Goal: Navigation & Orientation: Find specific page/section

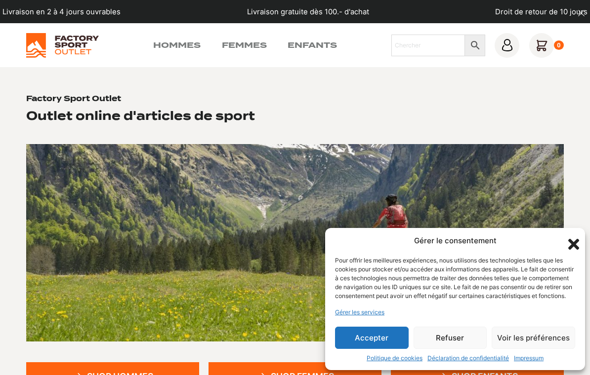
scroll to position [79, 0]
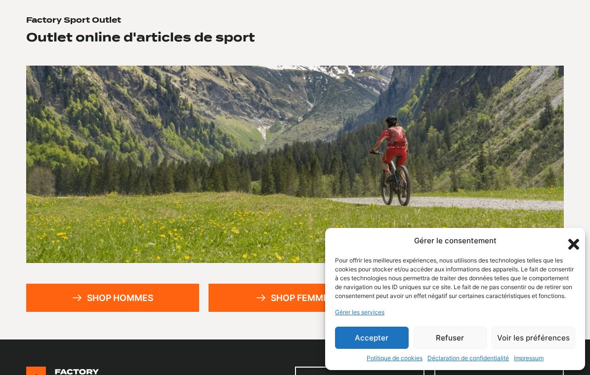
click at [459, 349] on button "Refuser" at bounding box center [450, 338] width 74 height 22
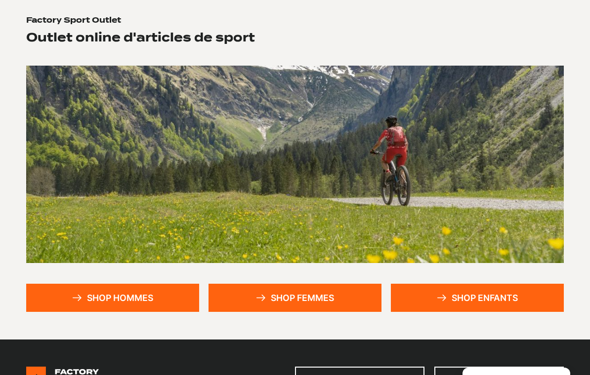
click at [81, 300] on icon at bounding box center [77, 298] width 10 height 6
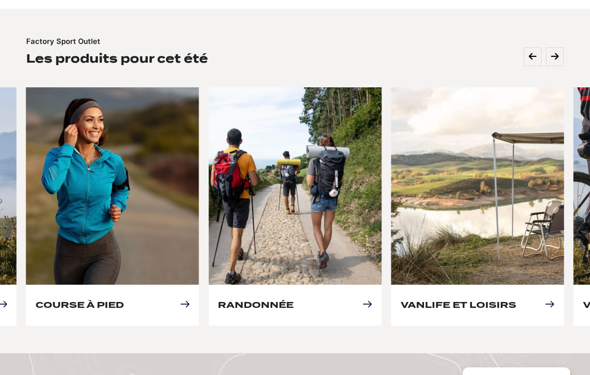
scroll to position [413, 0]
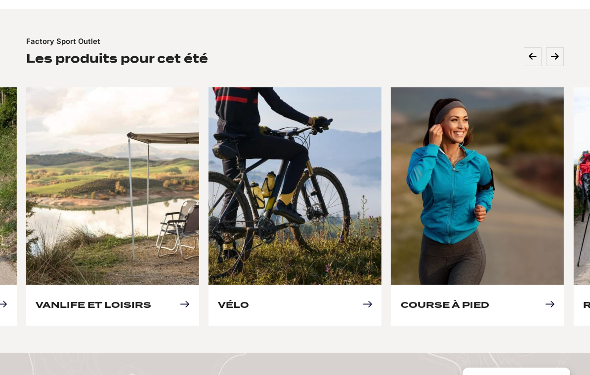
click at [249, 300] on link "Vélo" at bounding box center [233, 305] width 31 height 10
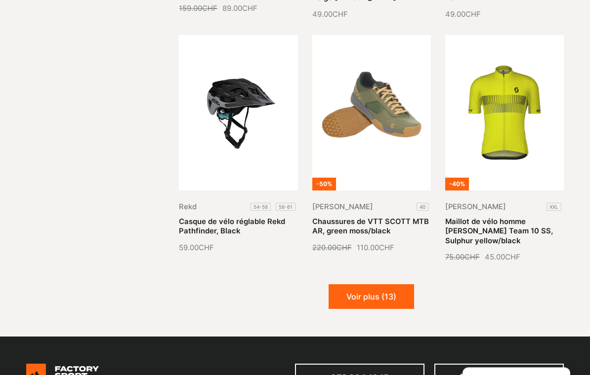
scroll to position [979, 0]
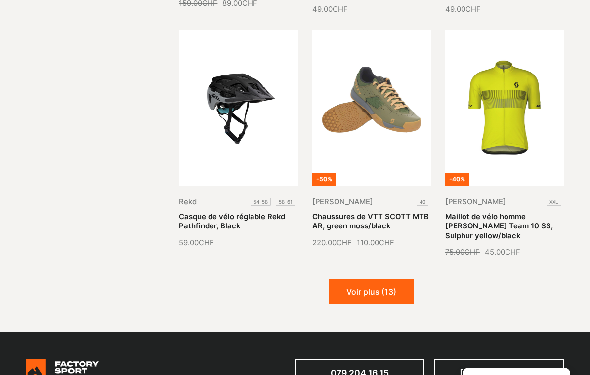
click at [380, 292] on button "Voir plus (13)" at bounding box center [370, 292] width 85 height 25
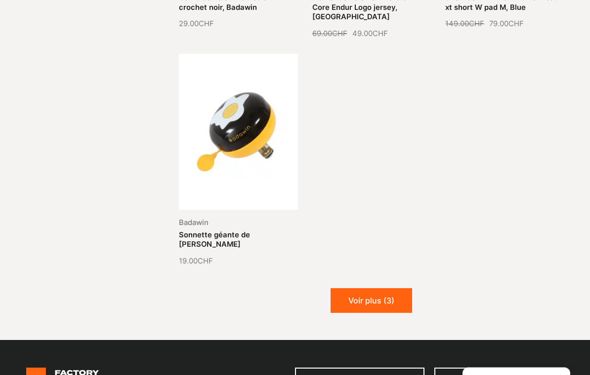
scroll to position [1928, 0]
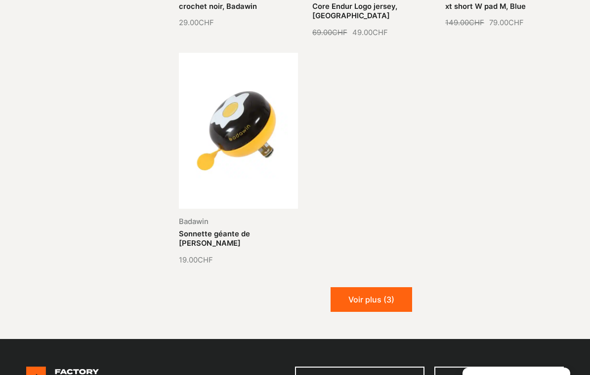
click at [377, 287] on button "Voir plus (3)" at bounding box center [371, 299] width 82 height 25
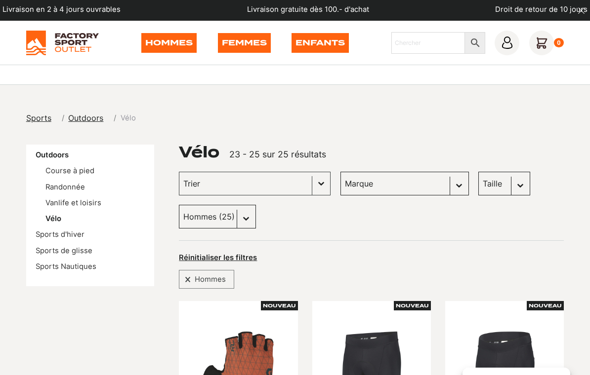
scroll to position [0, 0]
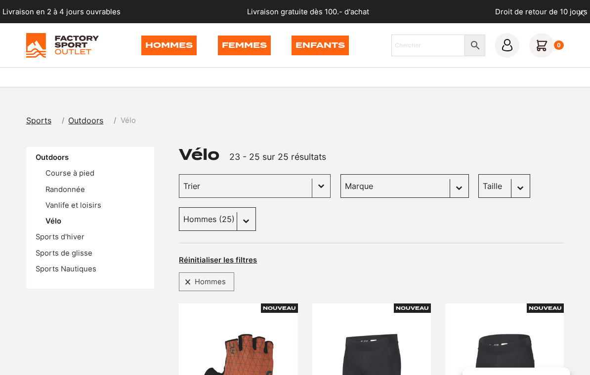
click at [178, 47] on link "Hommes" at bounding box center [168, 46] width 55 height 20
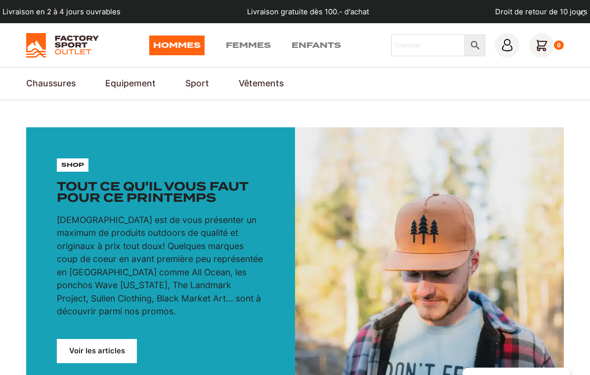
click at [0, 0] on link "Vestes & Anoraks" at bounding box center [0, 0] width 0 height 0
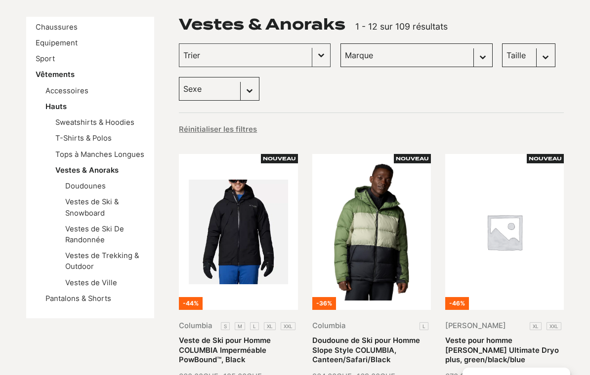
scroll to position [167, 0]
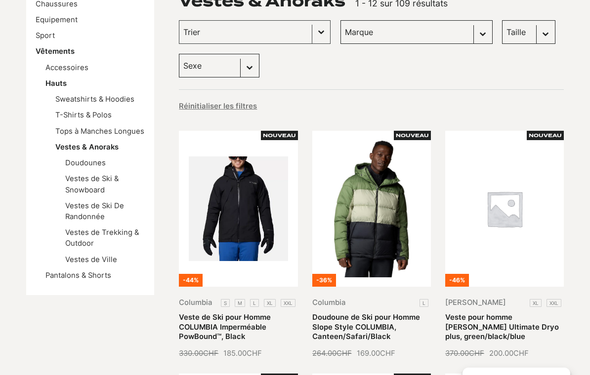
click at [83, 234] on link "Vestes de Trekking & Outdoor" at bounding box center [102, 238] width 74 height 20
